Goal: Ask a question

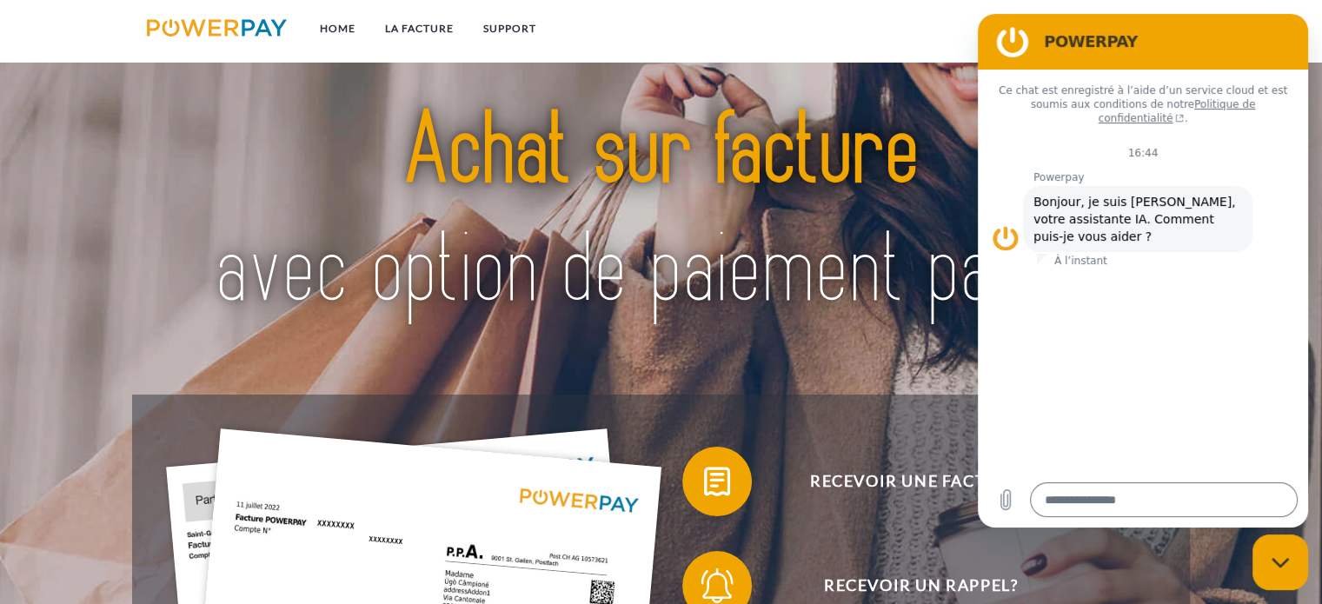
scroll to position [146, 0]
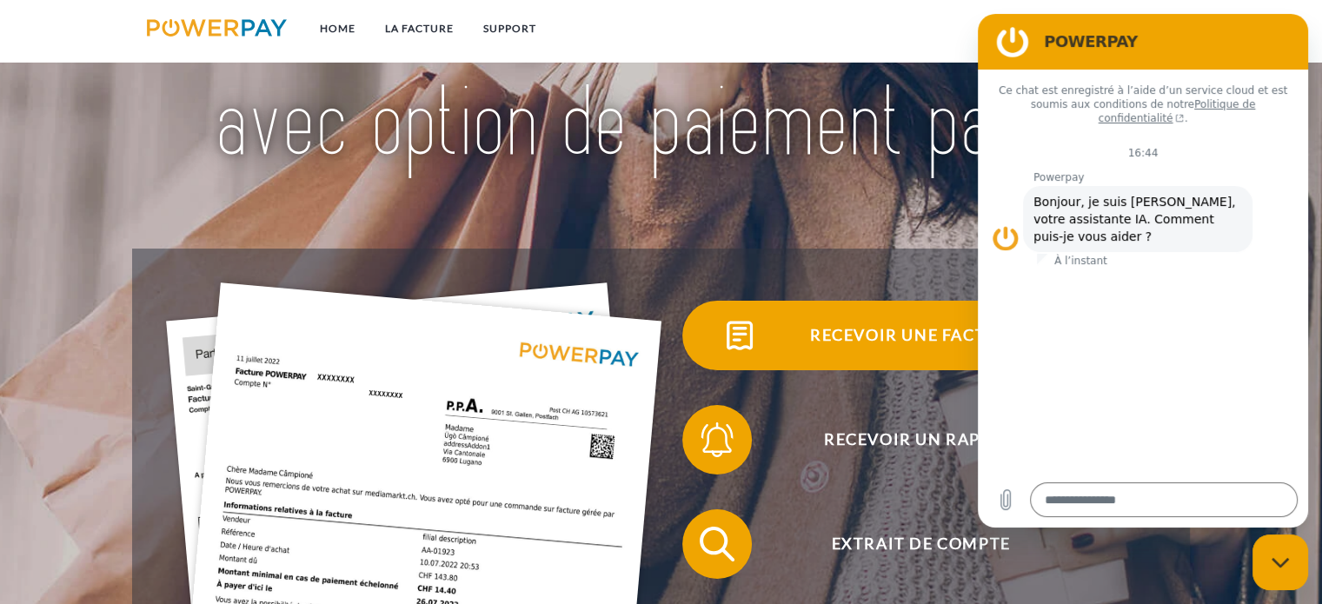
click at [800, 332] on span "Recevoir une facture ?" at bounding box center [921, 336] width 426 height 70
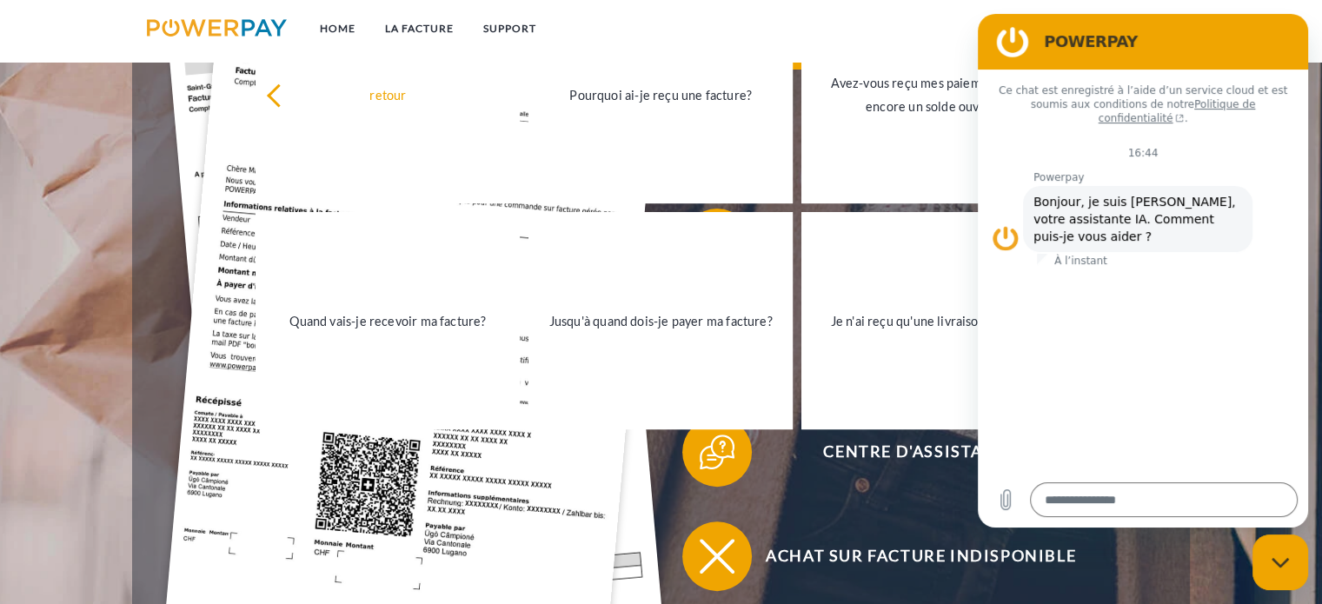
scroll to position [450, 0]
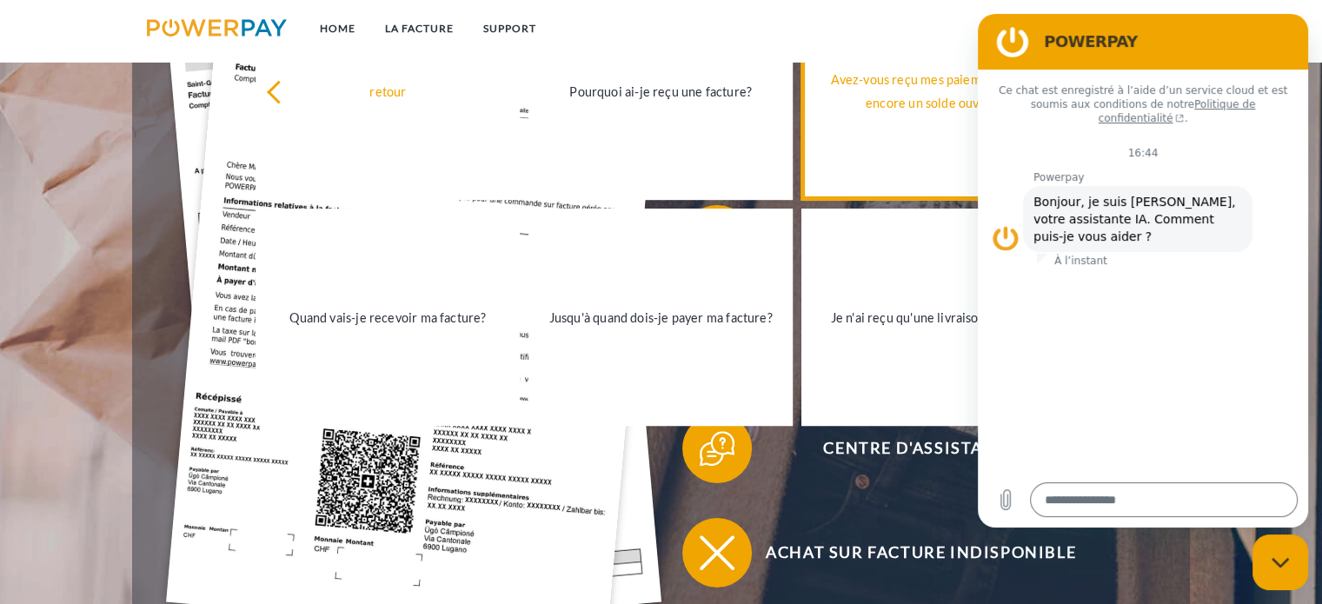
click at [919, 91] on div "Avez-vous reçu mes paiements, ai-je encore un solde ouvert?" at bounding box center [933, 91] width 243 height 47
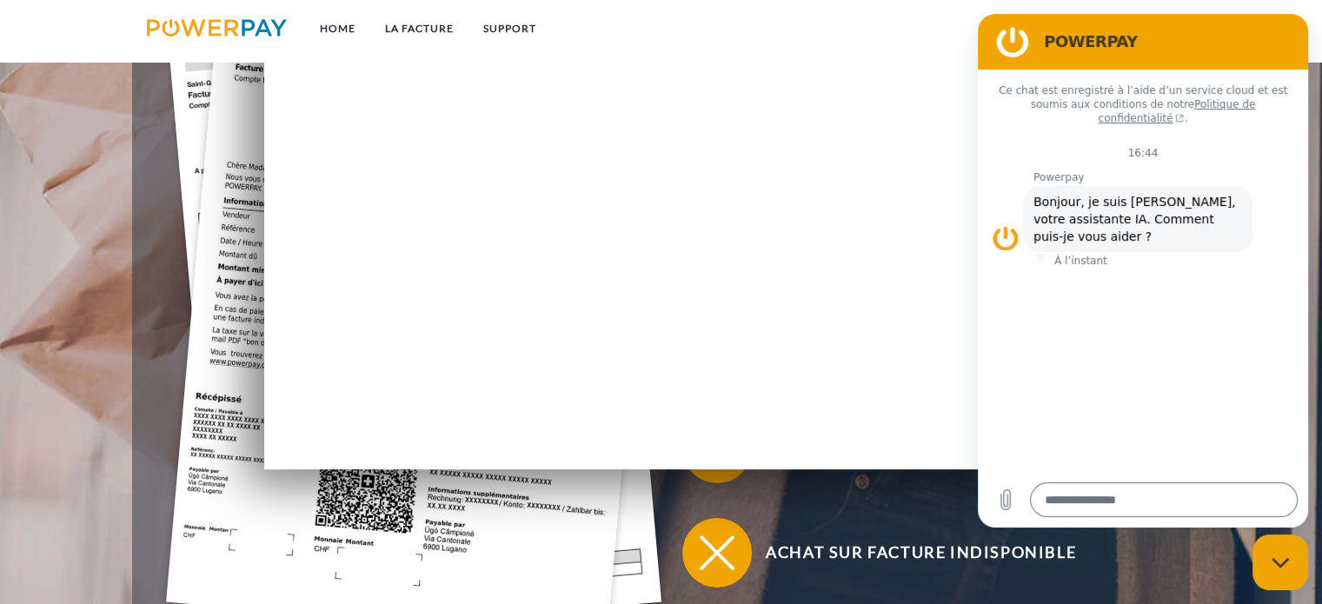
click at [1287, 570] on div "Fermer la fenêtre de messagerie" at bounding box center [1281, 562] width 52 height 52
type textarea "*"
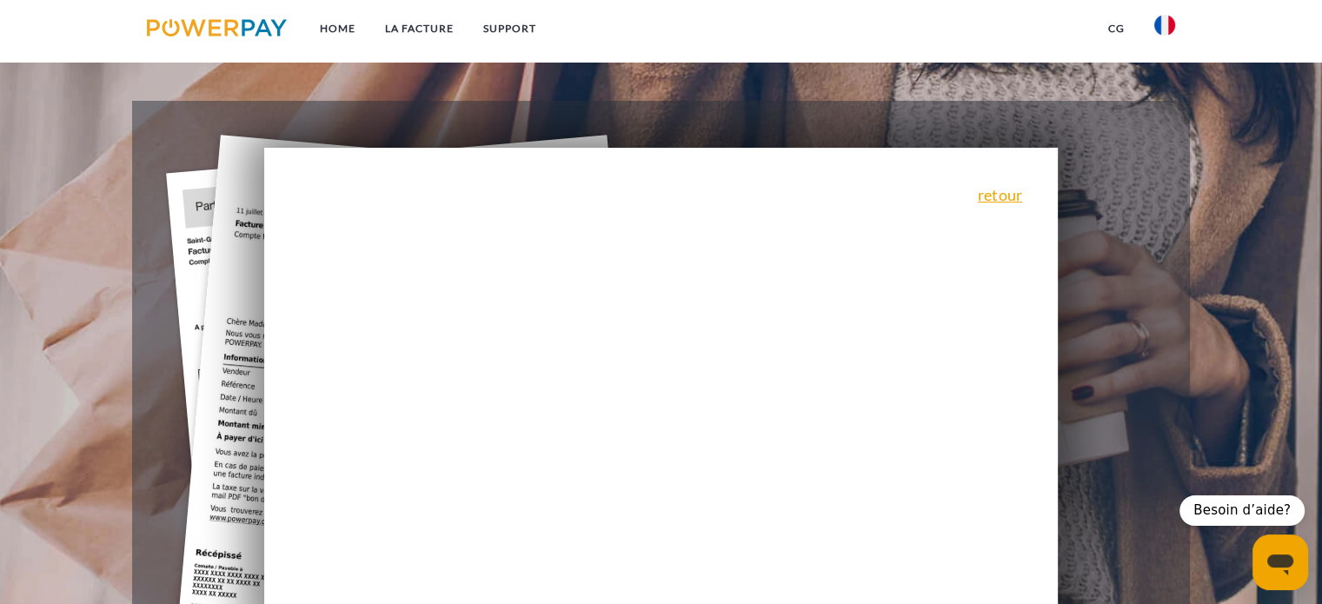
scroll to position [302, 0]
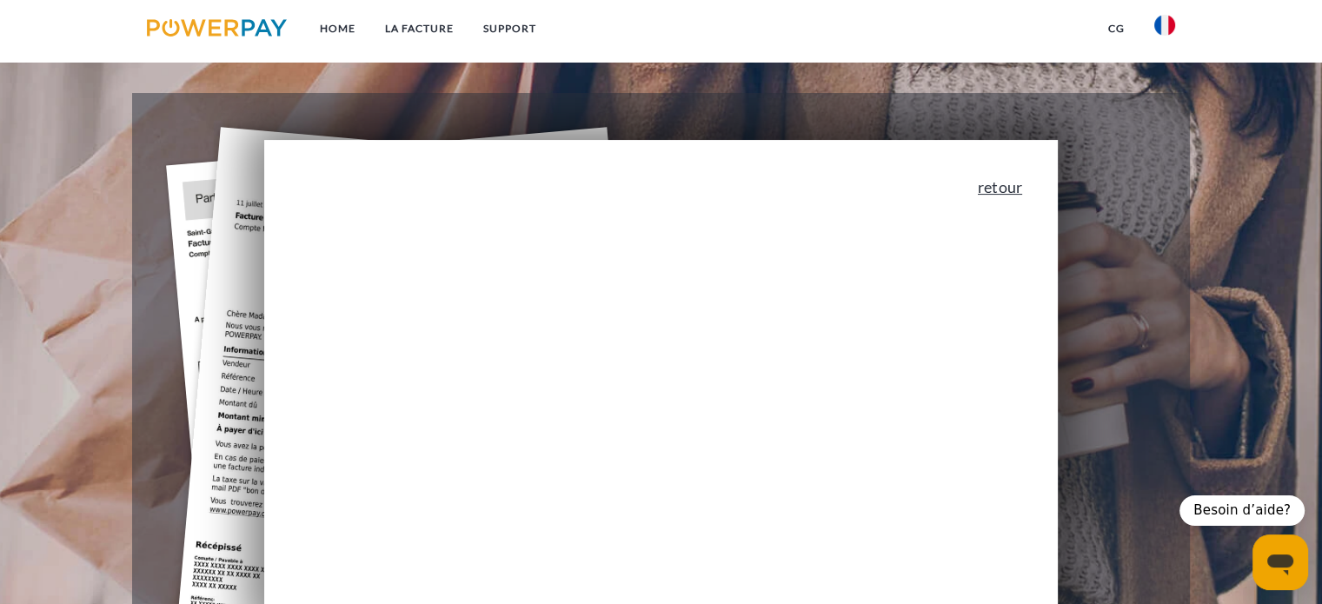
click at [1002, 194] on link "retour" at bounding box center [1000, 187] width 44 height 16
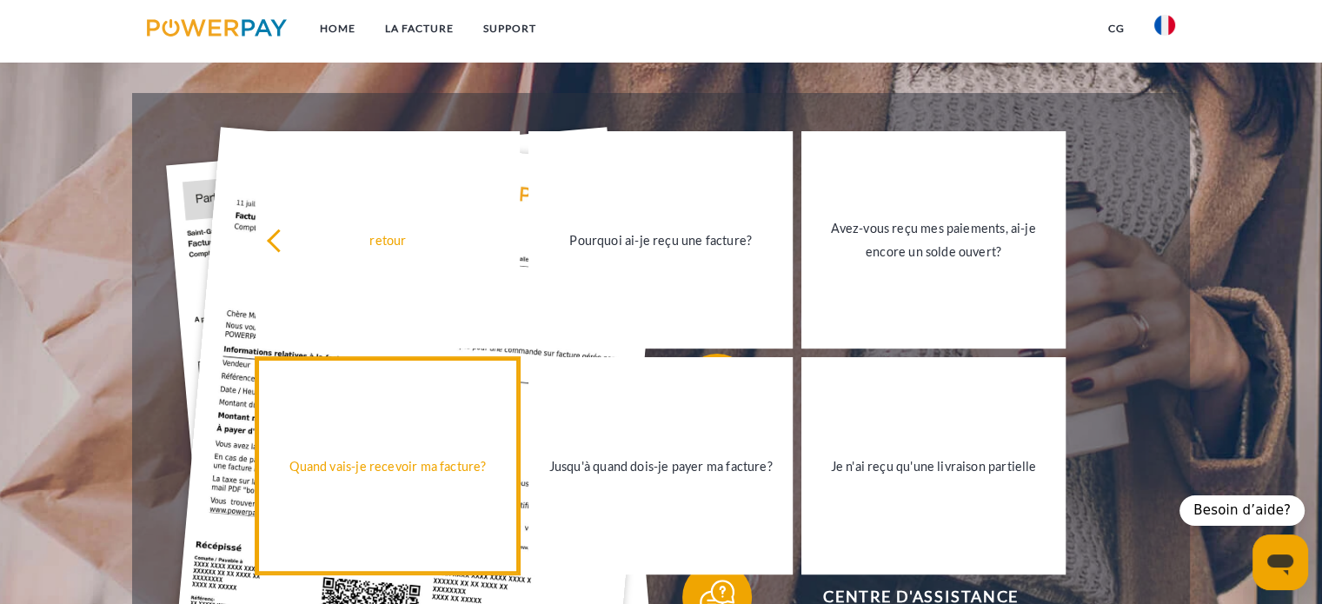
click at [355, 441] on link "Quand vais-je recevoir ma facture?" at bounding box center [388, 465] width 264 height 217
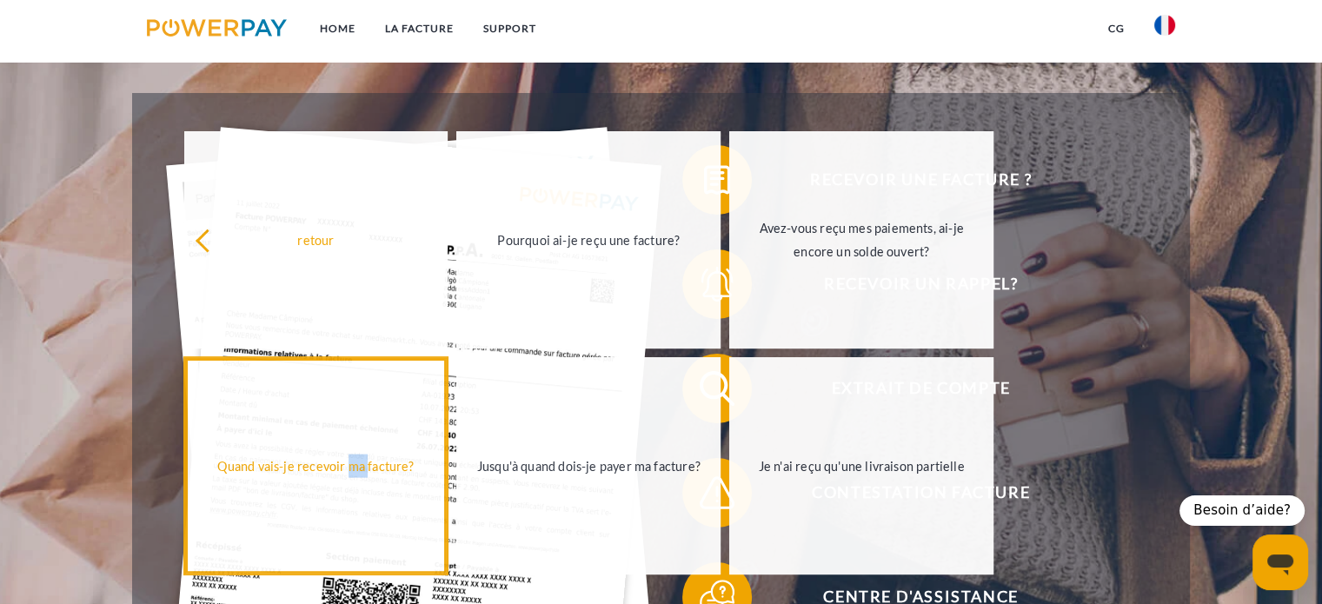
click at [355, 441] on div "retour Pourquoi ai-je reçu une facture? Avez-vous reçu mes paiements, ai-je enc…" at bounding box center [589, 353] width 846 height 451
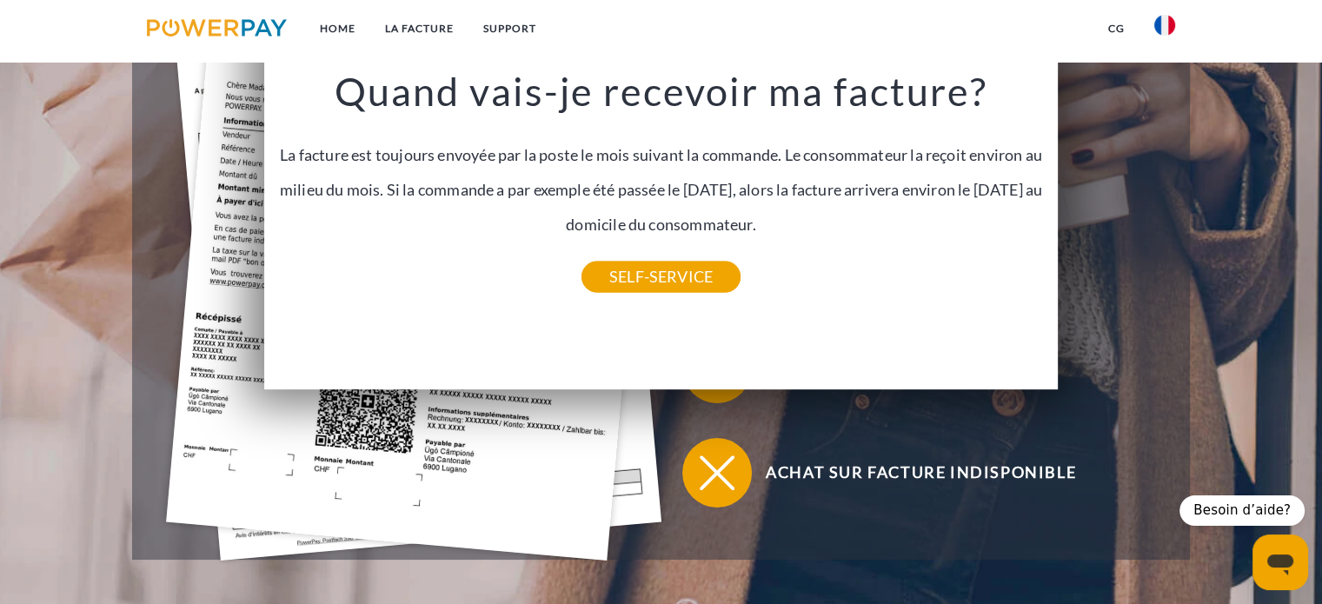
scroll to position [365, 0]
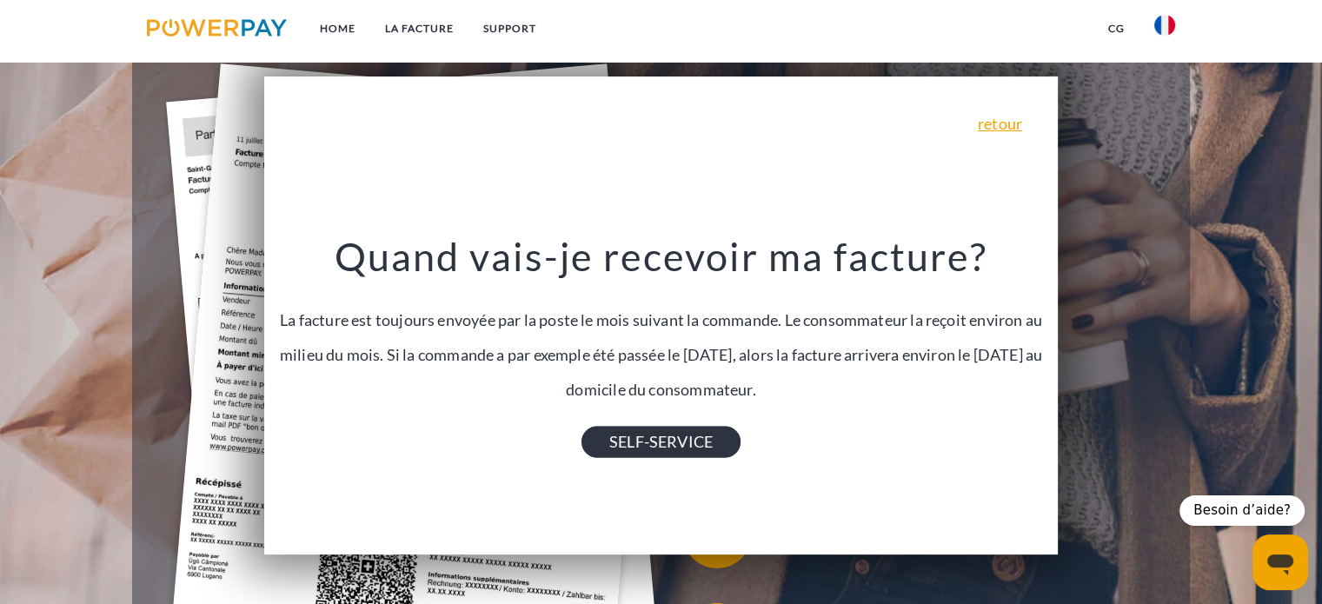
click at [650, 436] on link "SELF-SERVICE" at bounding box center [661, 441] width 159 height 31
